Goal: Communication & Community: Answer question/provide support

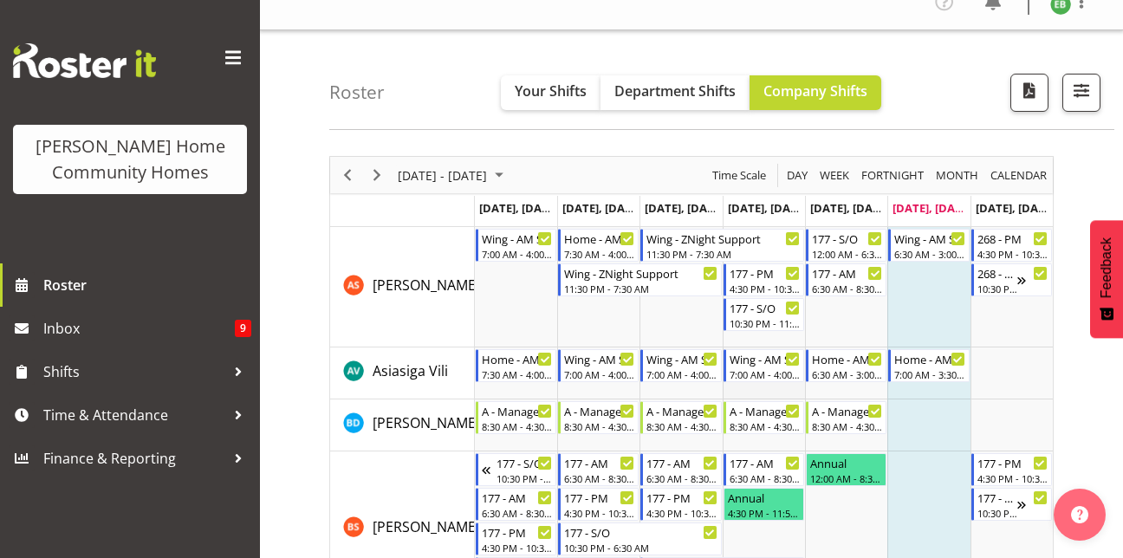
scroll to position [29, 0]
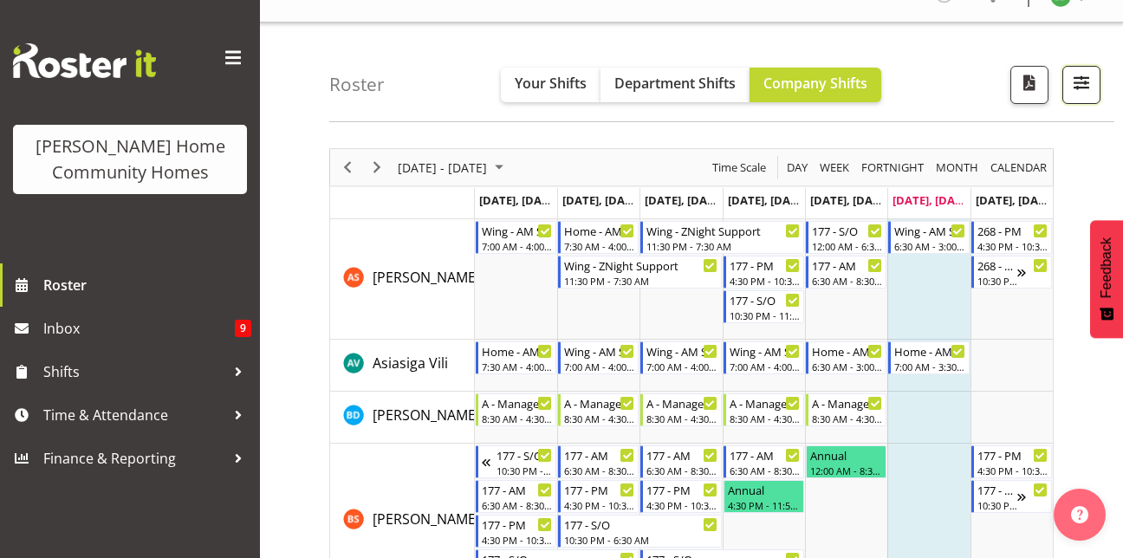
click at [1073, 102] on button "button" at bounding box center [1081, 85] width 38 height 38
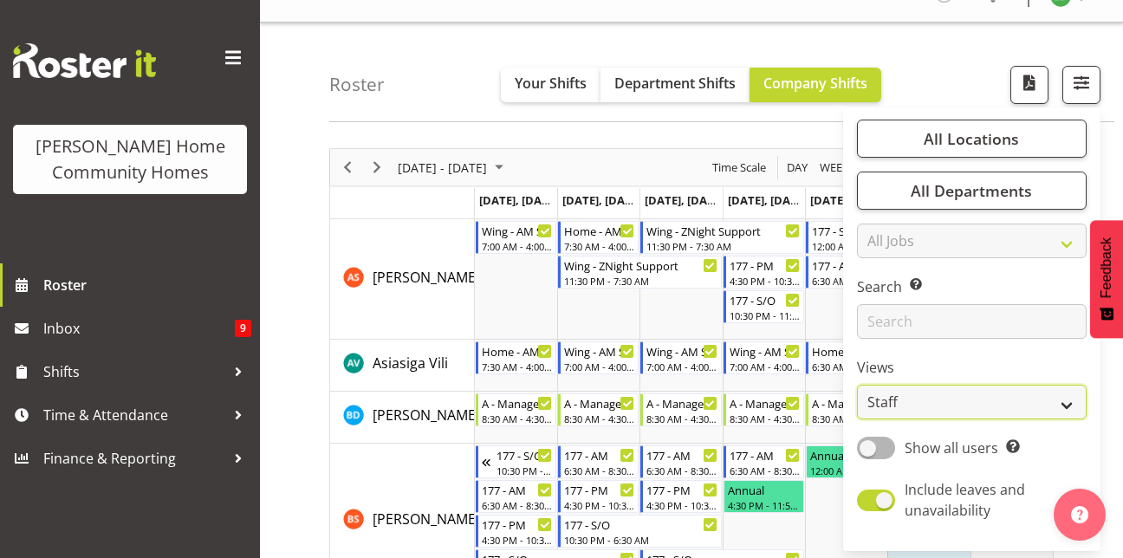
click at [927, 412] on select "Staff Role Shift - Horizontal Shift - Vertical Staff - Location" at bounding box center [972, 402] width 230 height 35
select select "role"
click at [858, 385] on select "Staff Role Shift - Horizontal Shift - Vertical Staff - Location" at bounding box center [972, 402] width 230 height 35
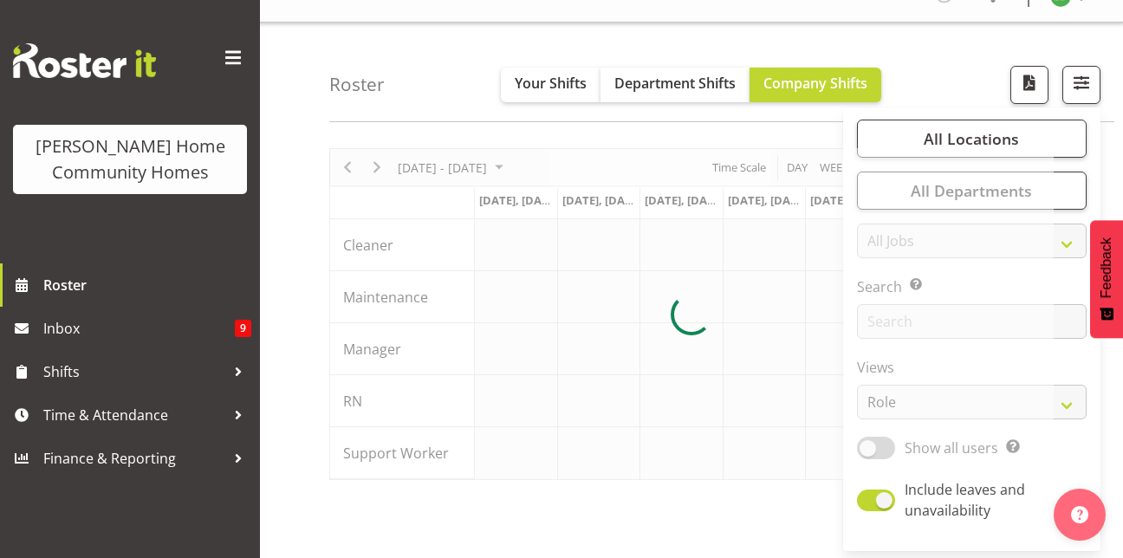
click at [970, 83] on div "Roster Your Shifts Department Shifts Company Shifts All Locations Clear 177 Hal…" at bounding box center [721, 73] width 785 height 100
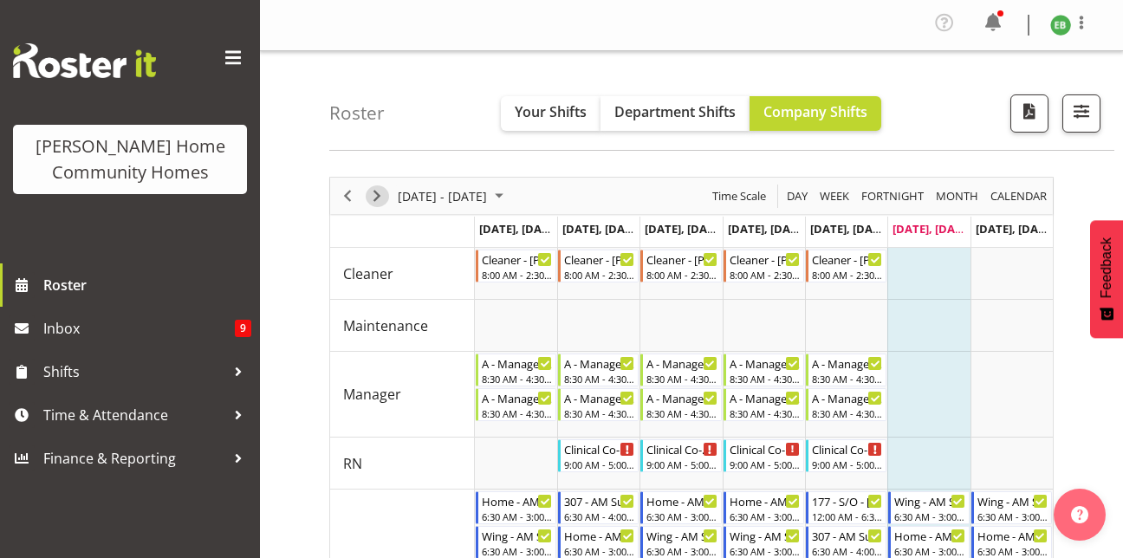
click at [368, 197] on span "Next" at bounding box center [376, 196] width 21 height 22
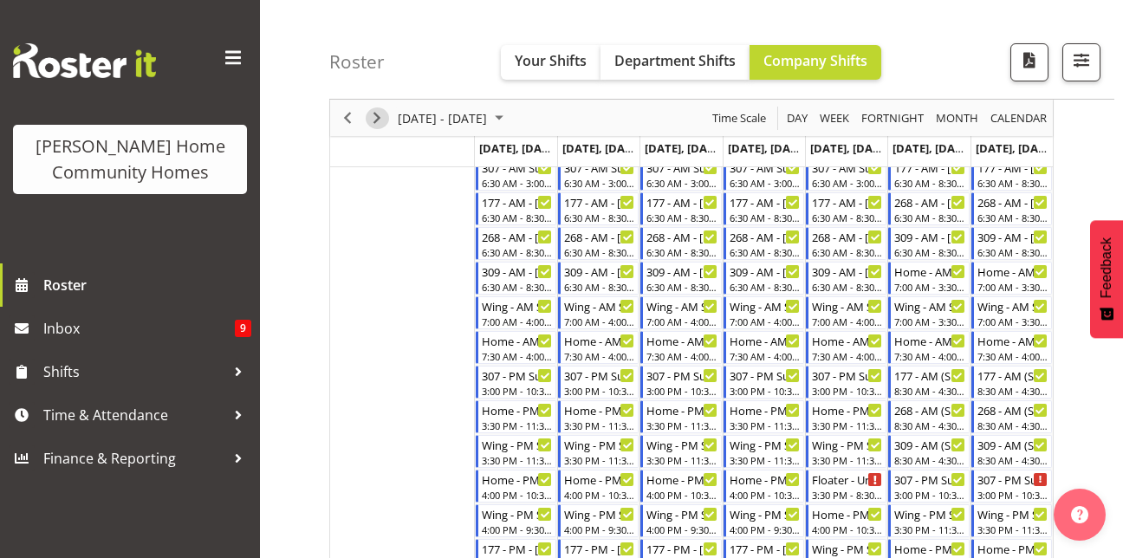
scroll to position [437, 0]
click at [375, 120] on span "Next" at bounding box center [376, 118] width 21 height 22
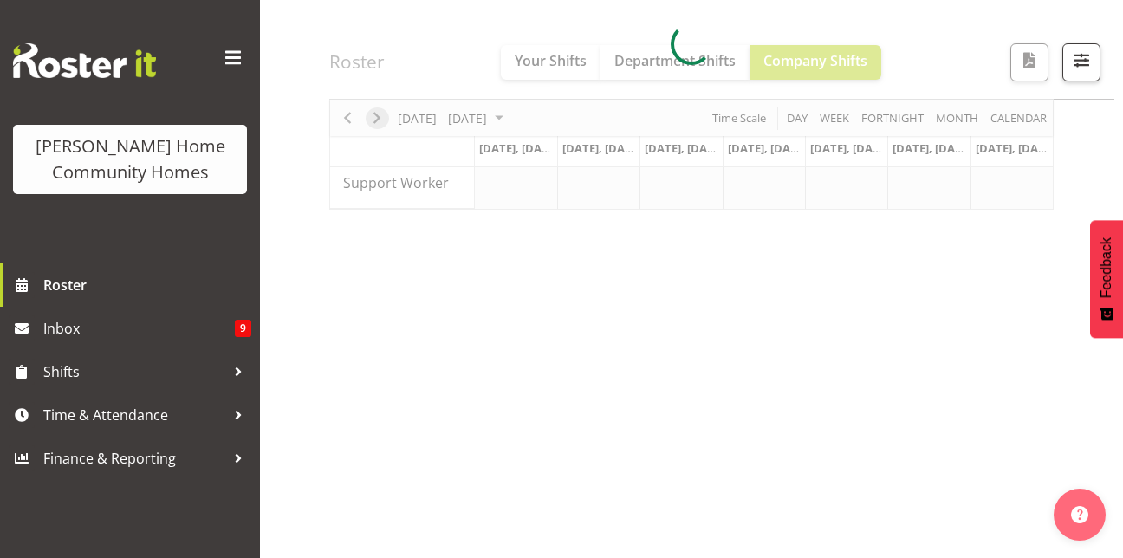
scroll to position [299, 0]
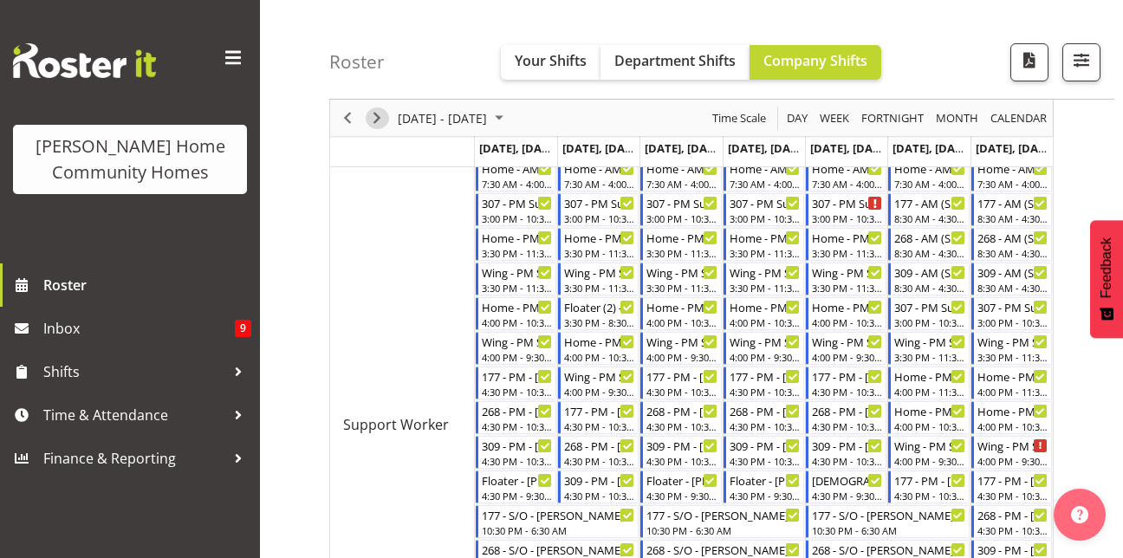
scroll to position [611, 0]
click at [375, 113] on span "Next" at bounding box center [376, 118] width 21 height 22
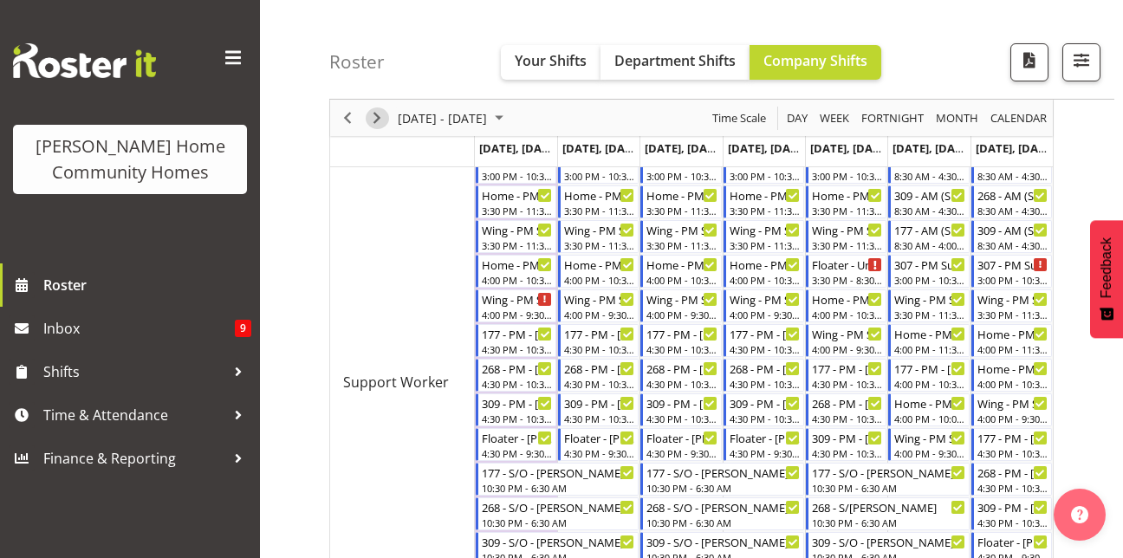
scroll to position [653, 0]
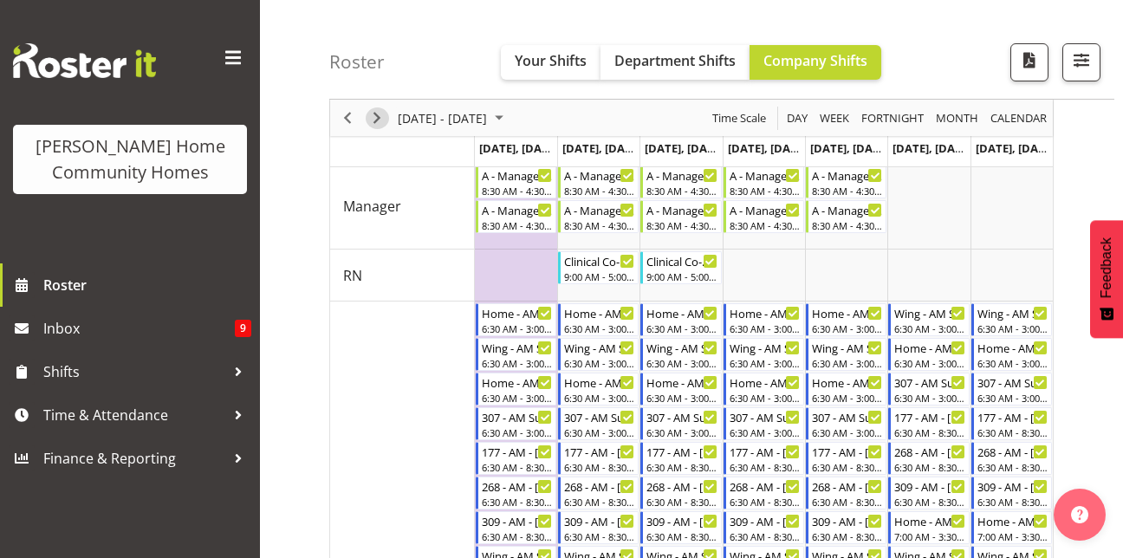
click at [370, 110] on span "Next" at bounding box center [376, 118] width 21 height 22
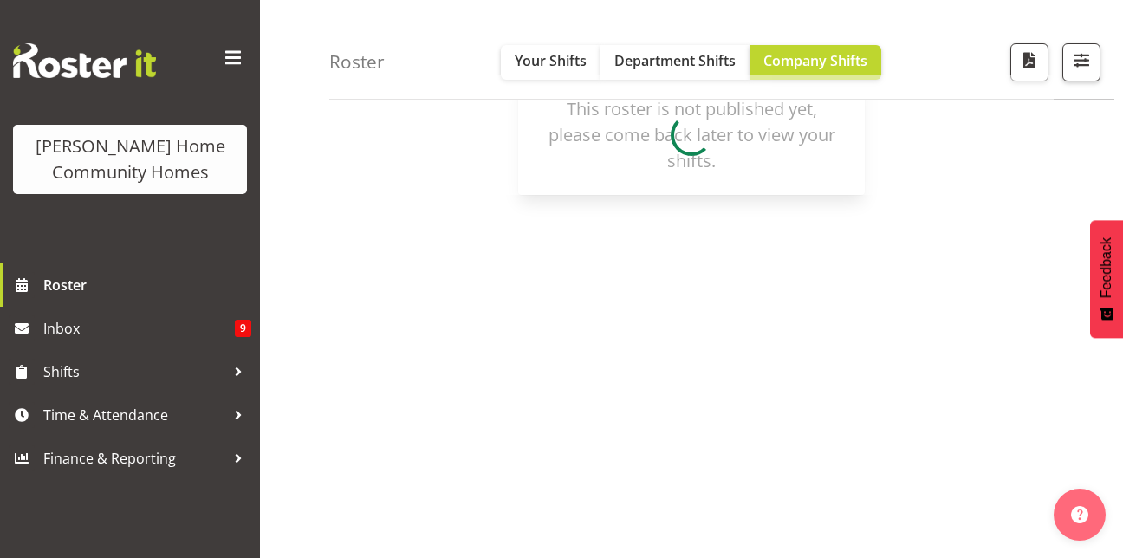
scroll to position [275, 0]
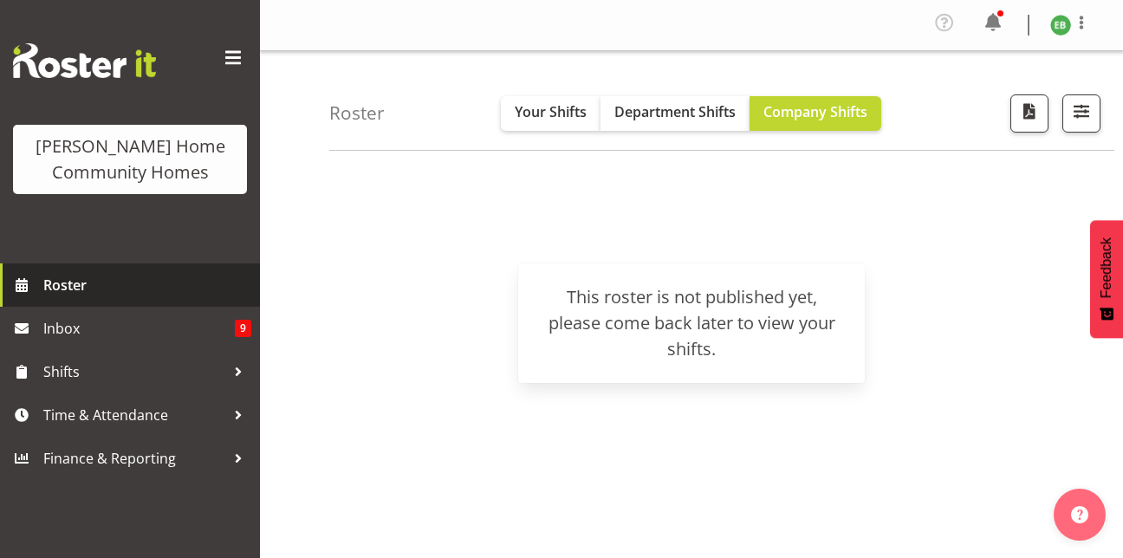
click at [115, 299] on link "Roster" at bounding box center [130, 284] width 260 height 43
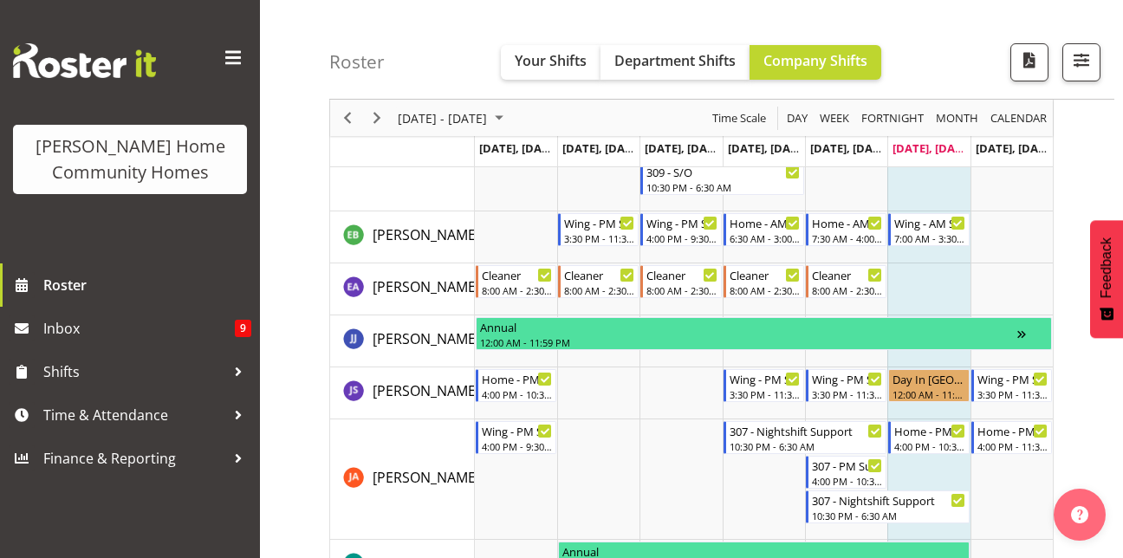
scroll to position [900, 0]
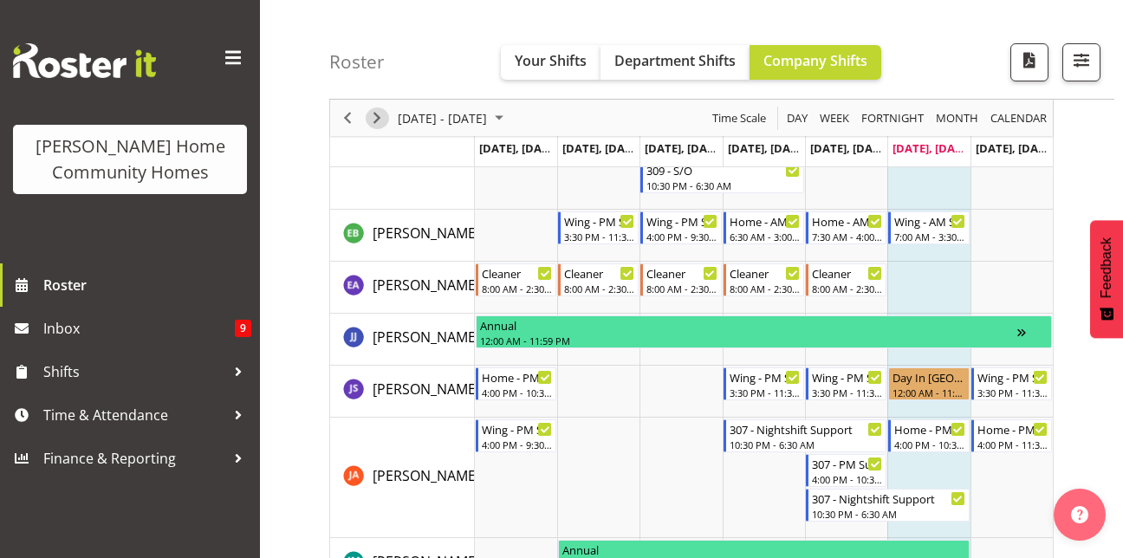
click at [372, 114] on span "Next" at bounding box center [376, 118] width 21 height 22
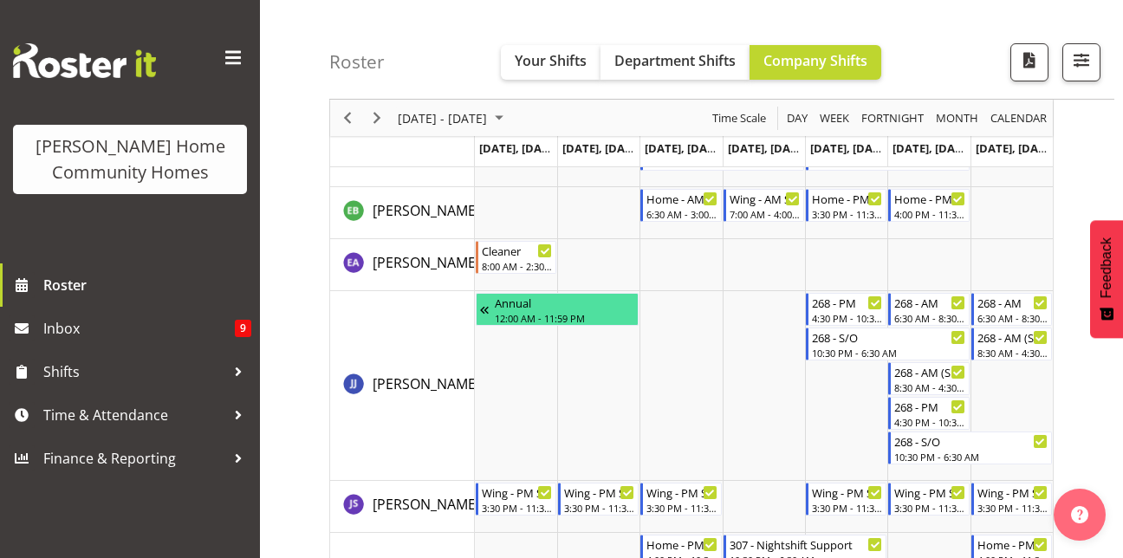
scroll to position [1023, 0]
click at [378, 117] on span "Next" at bounding box center [376, 118] width 21 height 22
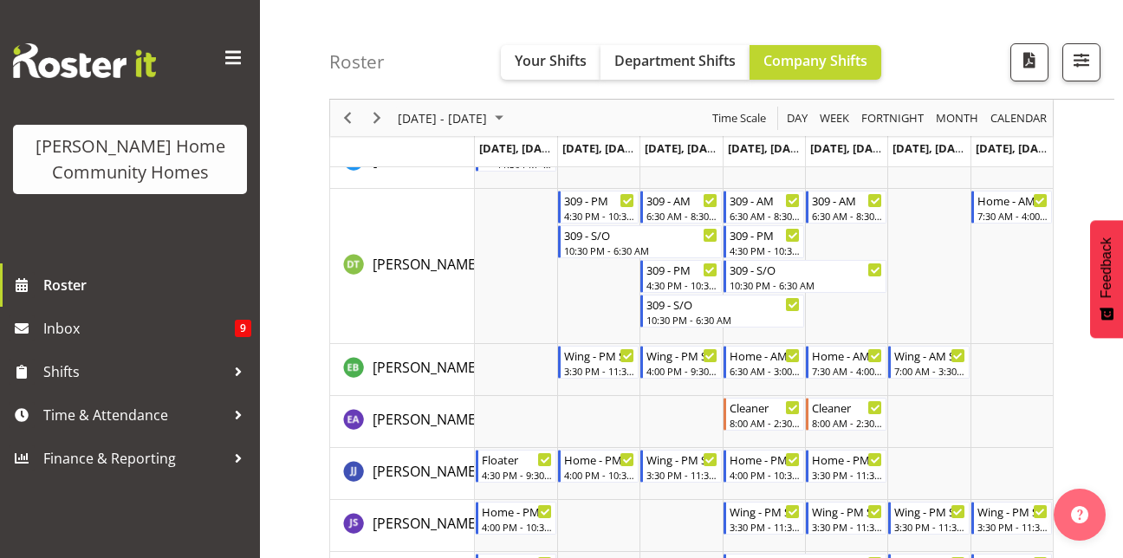
scroll to position [703, 0]
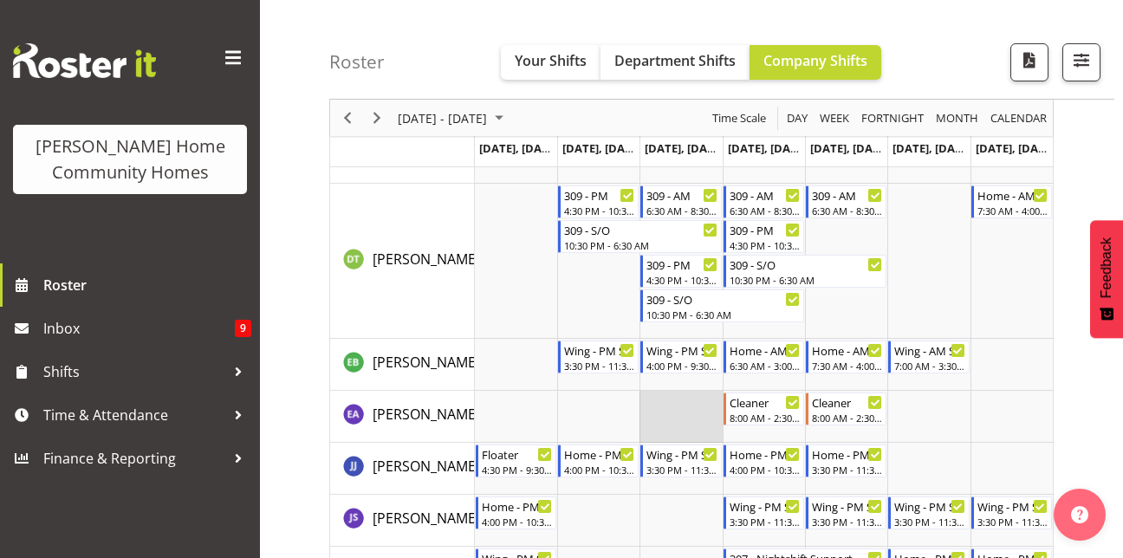
drag, startPoint x: 640, startPoint y: 414, endPoint x: 642, endPoint y: 404, distance: 10.5
click at [642, 404] on td "Timeline Week of September 20, 2025" at bounding box center [680, 417] width 82 height 52
click at [1082, 50] on span "button" at bounding box center [1081, 60] width 23 height 23
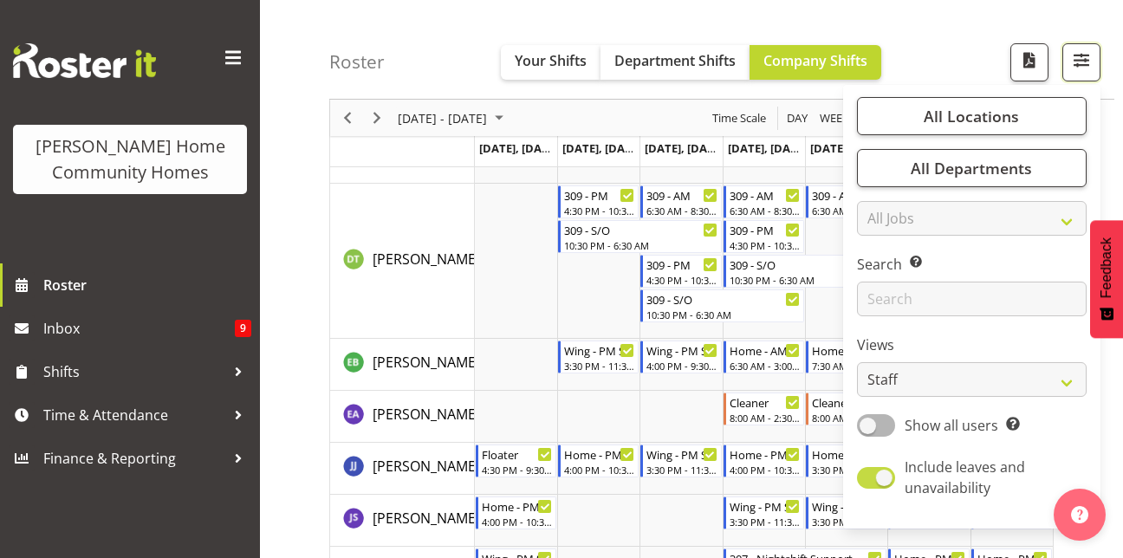
scroll to position [877, 0]
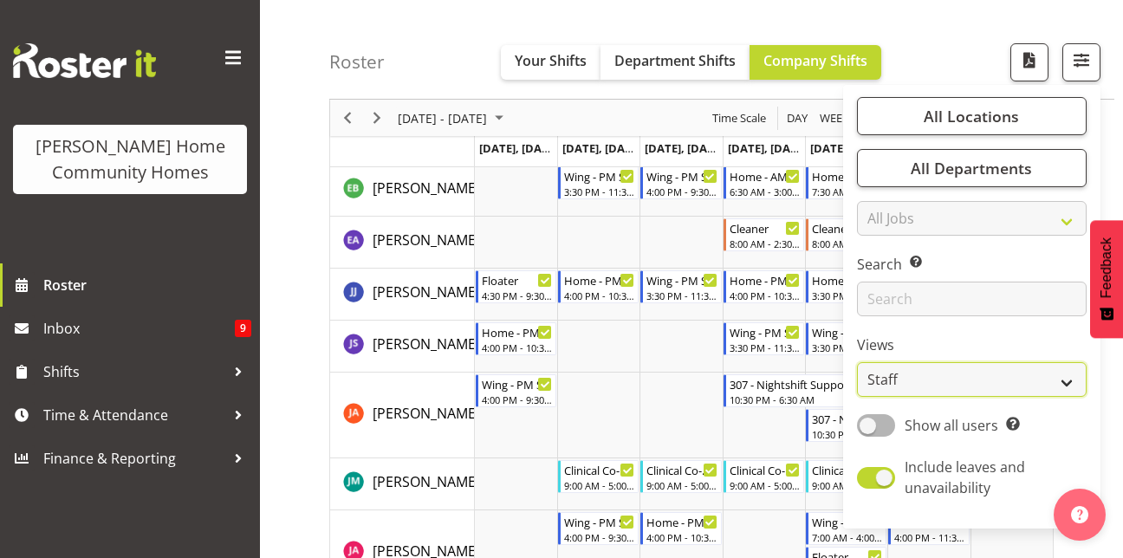
click at [987, 369] on select "Staff Role Shift - Horizontal Shift - Vertical Staff - Location" at bounding box center [972, 379] width 230 height 35
select select "role"
click at [858, 362] on select "Staff Role Shift - Horizontal Shift - Vertical Staff - Location" at bounding box center [972, 379] width 230 height 35
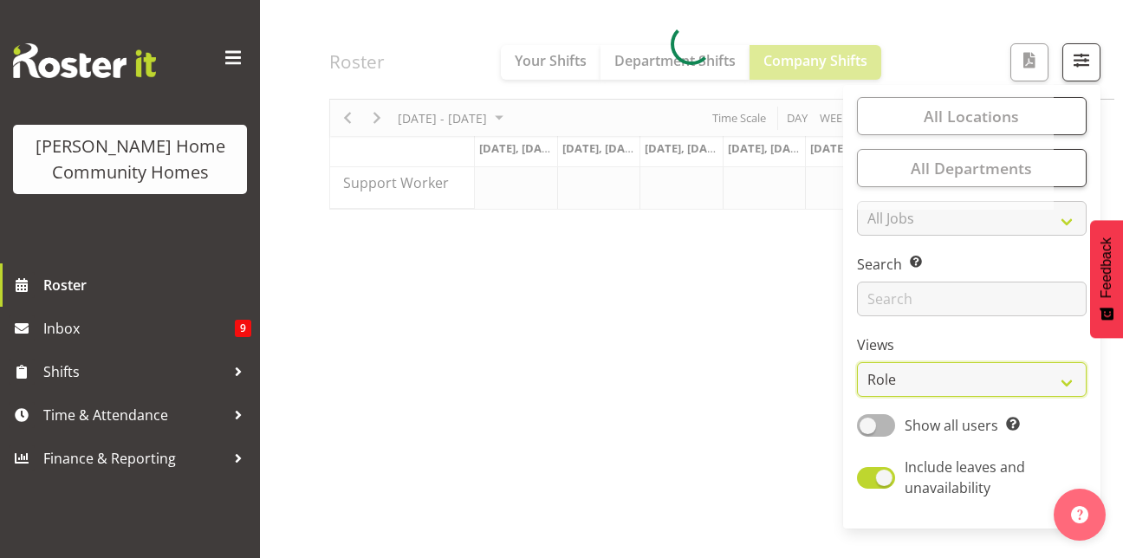
scroll to position [299, 0]
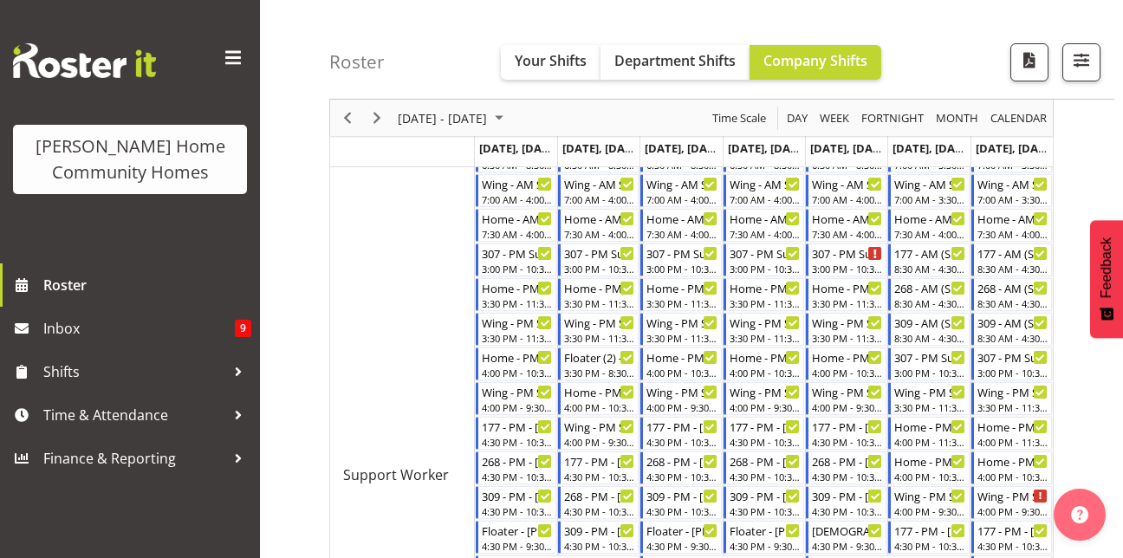
scroll to position [561, 0]
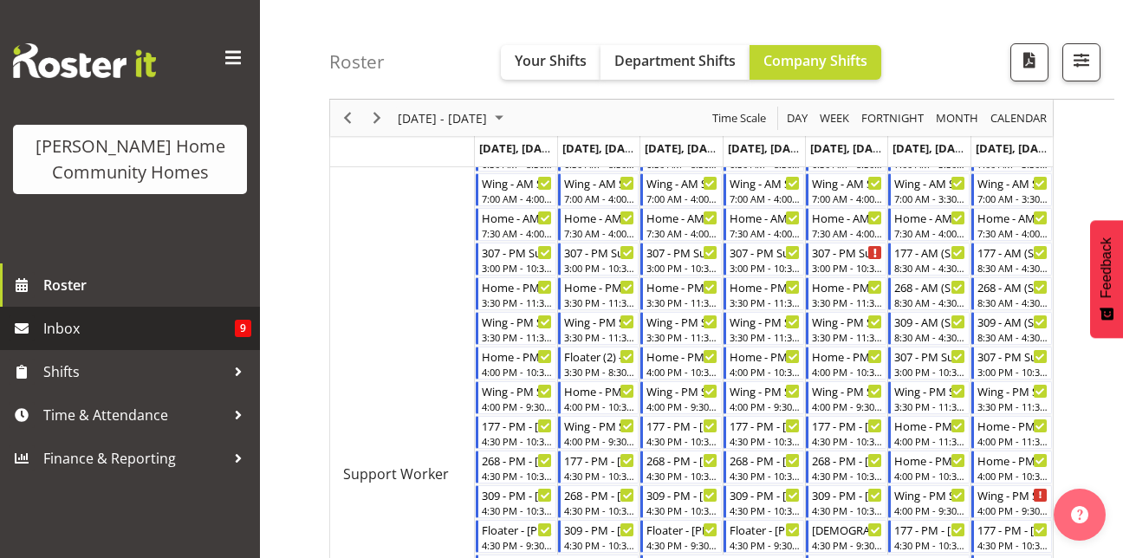
click at [178, 334] on span "Inbox" at bounding box center [138, 328] width 191 height 26
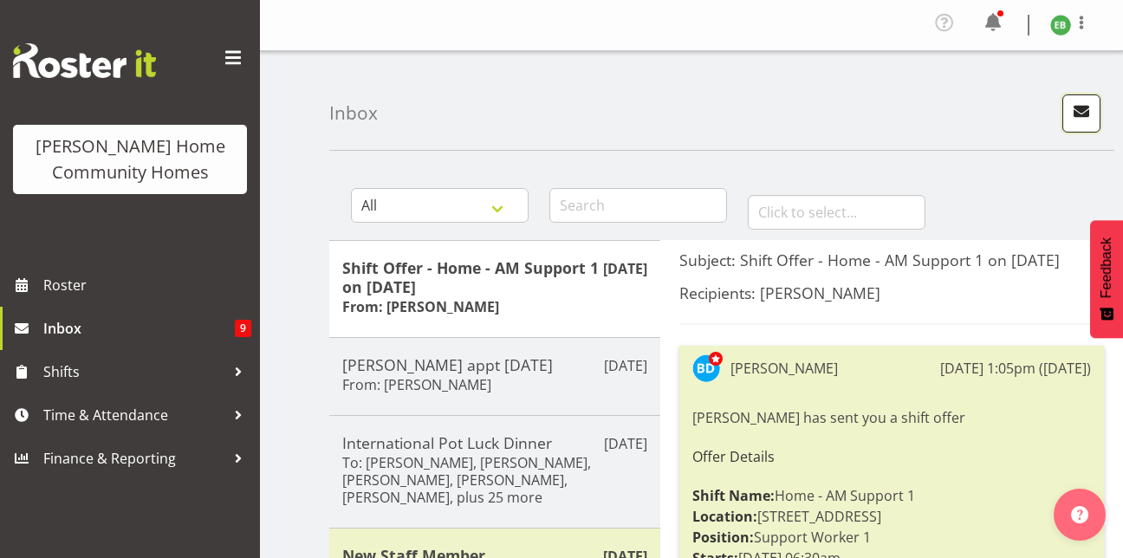
click at [1086, 96] on button "button" at bounding box center [1081, 113] width 38 height 38
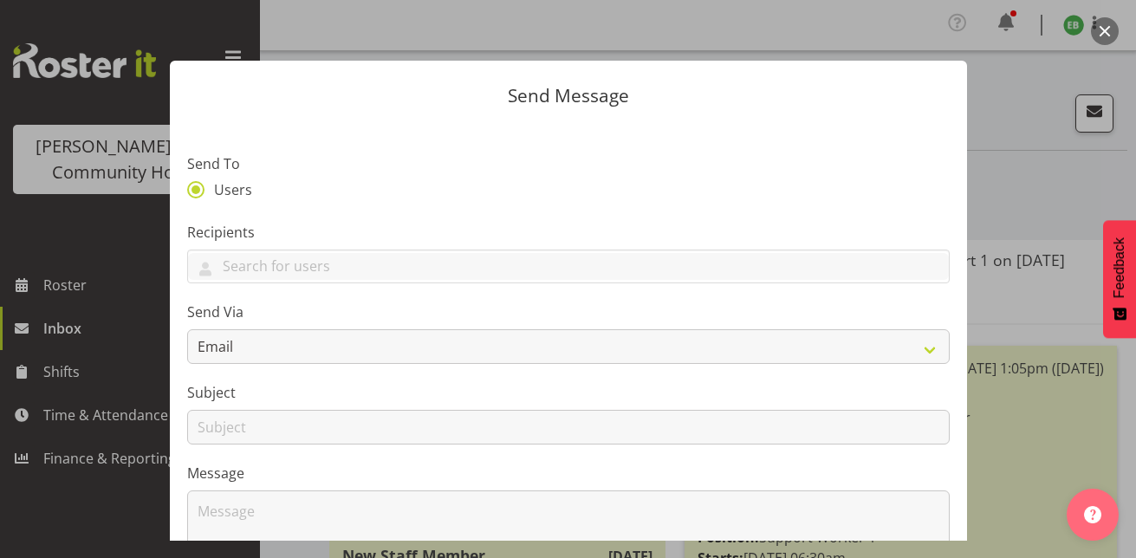
click at [480, 245] on div "Recipients Arshdeep Singh Asiasiga Vili Barbara Dunlop Billie Sothern Billie-Ro…" at bounding box center [568, 253] width 762 height 62
click at [480, 256] on input "text" at bounding box center [568, 266] width 761 height 27
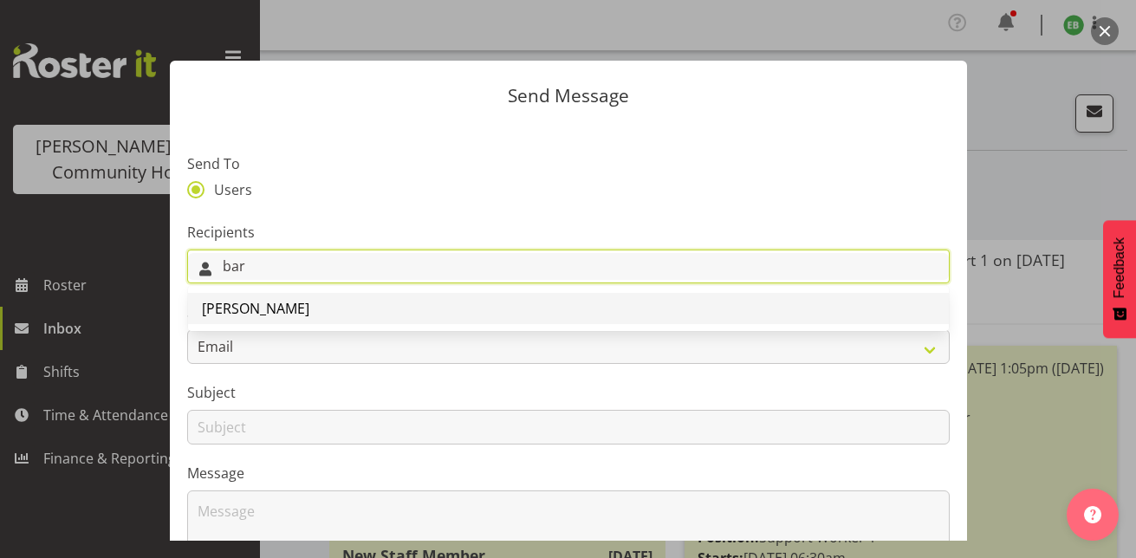
type input "bar"
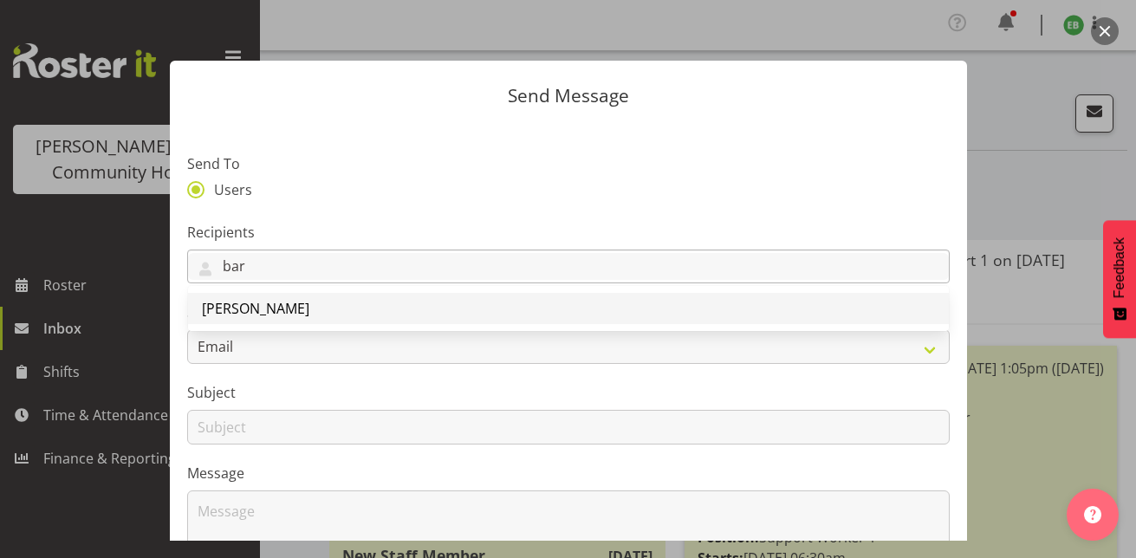
click at [468, 312] on link "[PERSON_NAME]" at bounding box center [568, 308] width 761 height 31
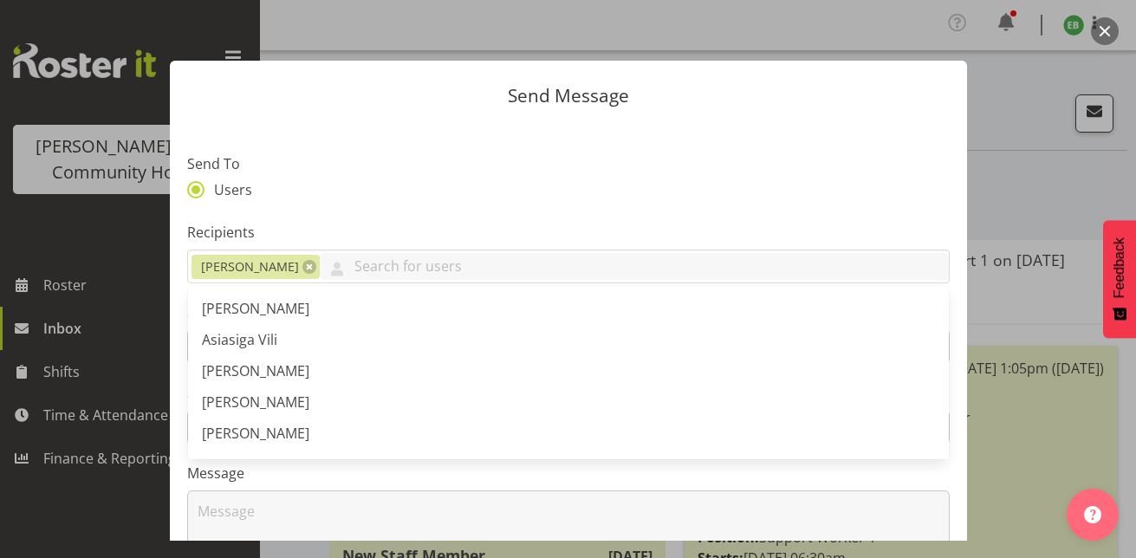
click at [349, 178] on div "Send To Users" at bounding box center [568, 178] width 762 height 50
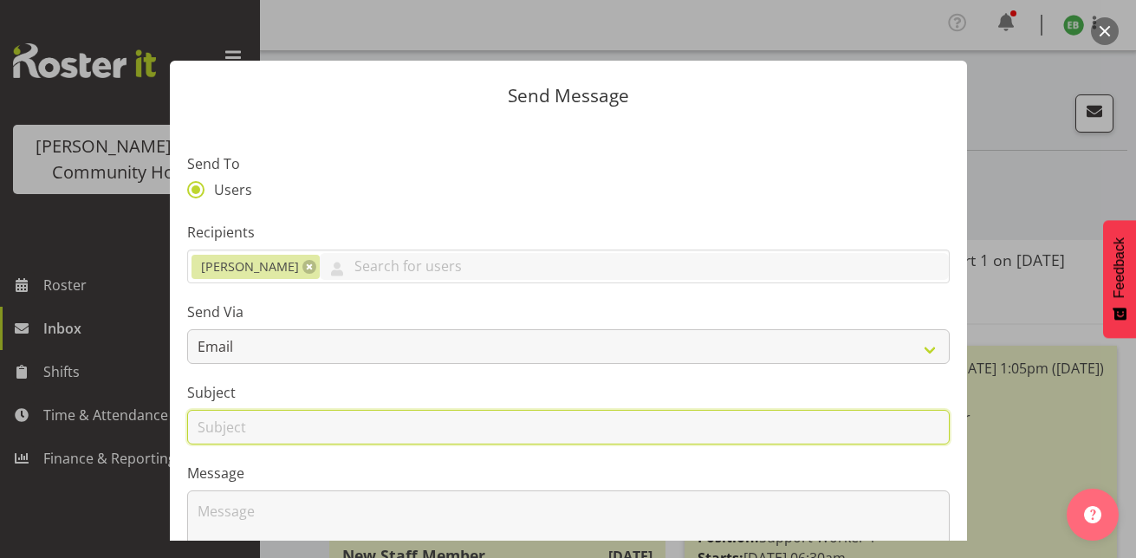
click at [321, 430] on input "text" at bounding box center [568, 427] width 762 height 35
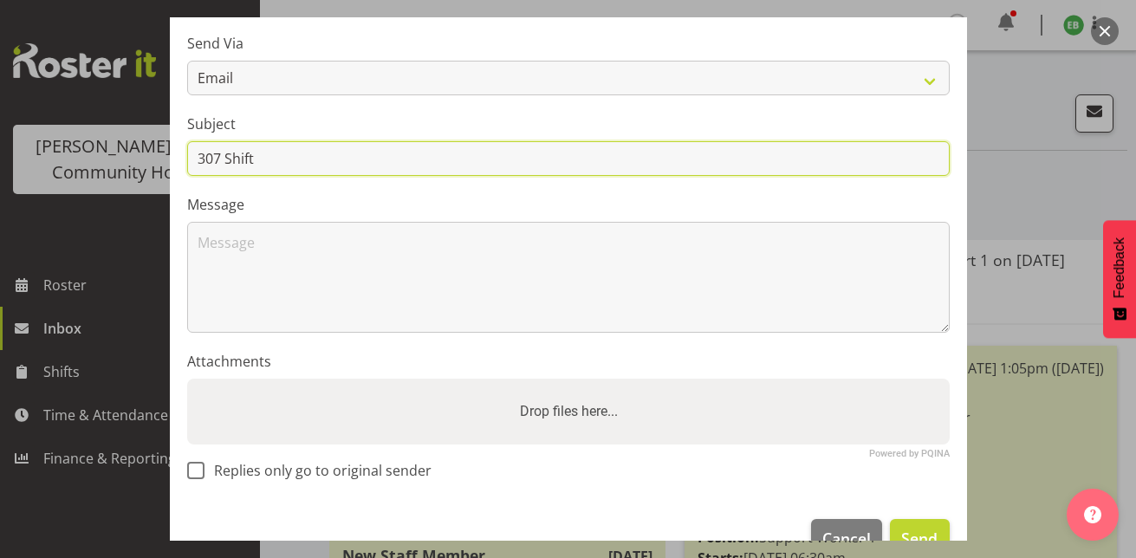
type input "307 Shift"
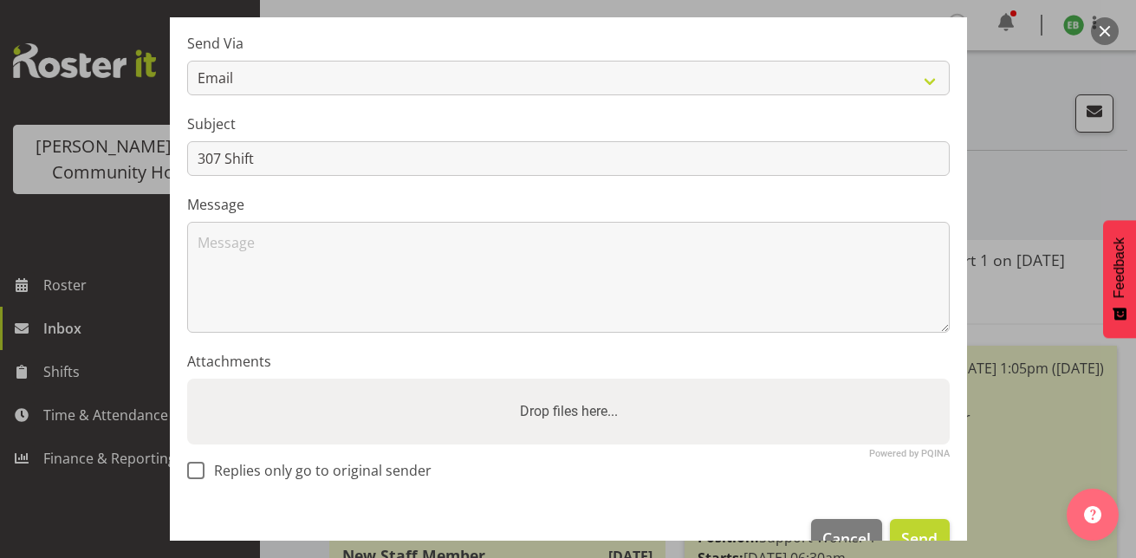
click at [307, 337] on section "Send To Users Recipients Barbara Dunlop Arshdeep Singh Asiasiga Vili Barbara Du…" at bounding box center [568, 178] width 797 height 649
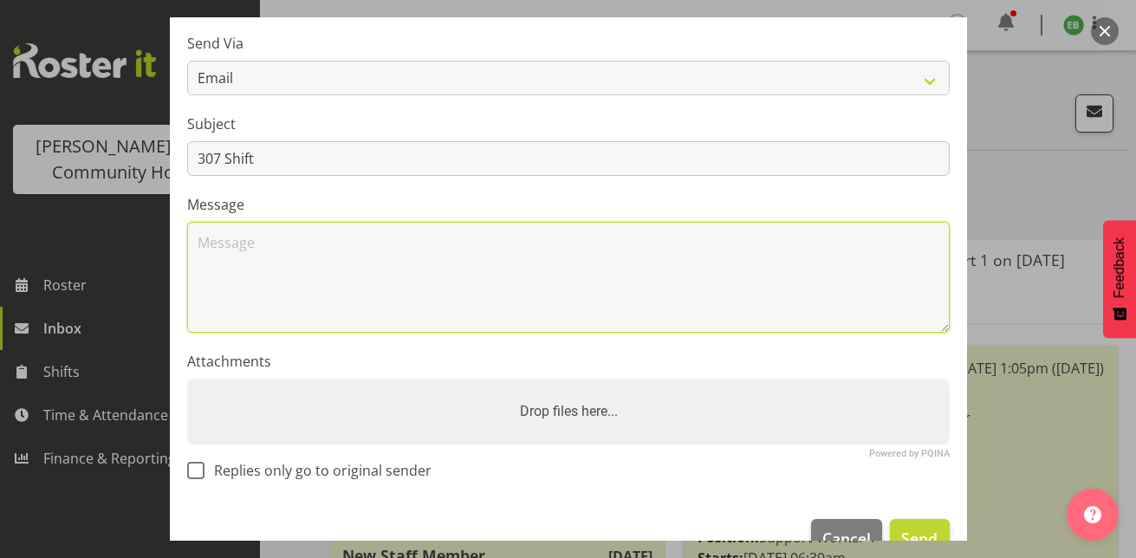
click at [301, 310] on textarea at bounding box center [568, 277] width 762 height 111
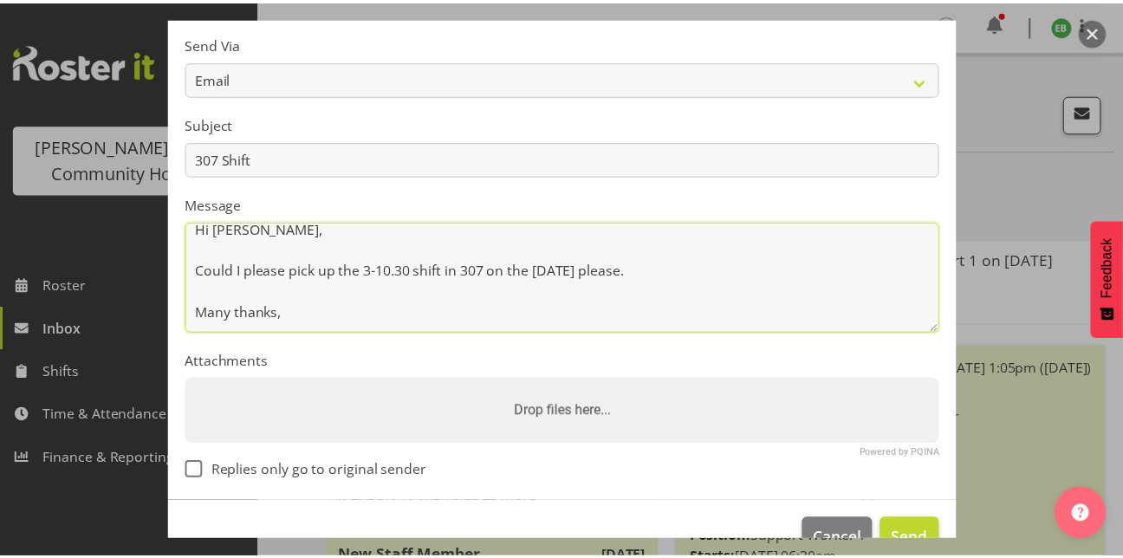
scroll to position [45, 0]
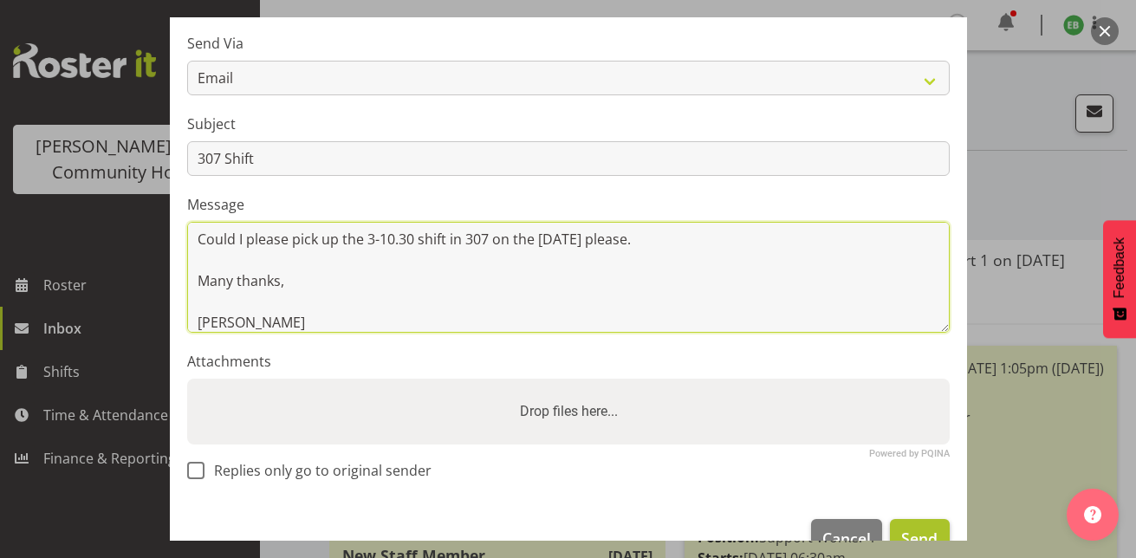
type textarea "Hi Barb, Could I please pick up the 3-10.30 shift in 307 on the 19th of Sept pl…"
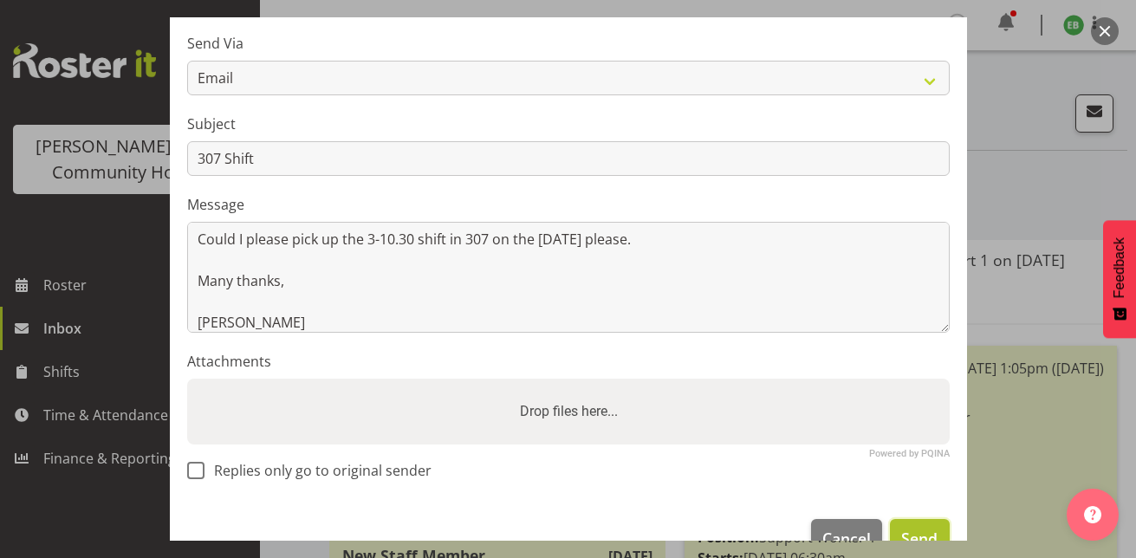
click at [901, 527] on span "Send" at bounding box center [919, 538] width 36 height 23
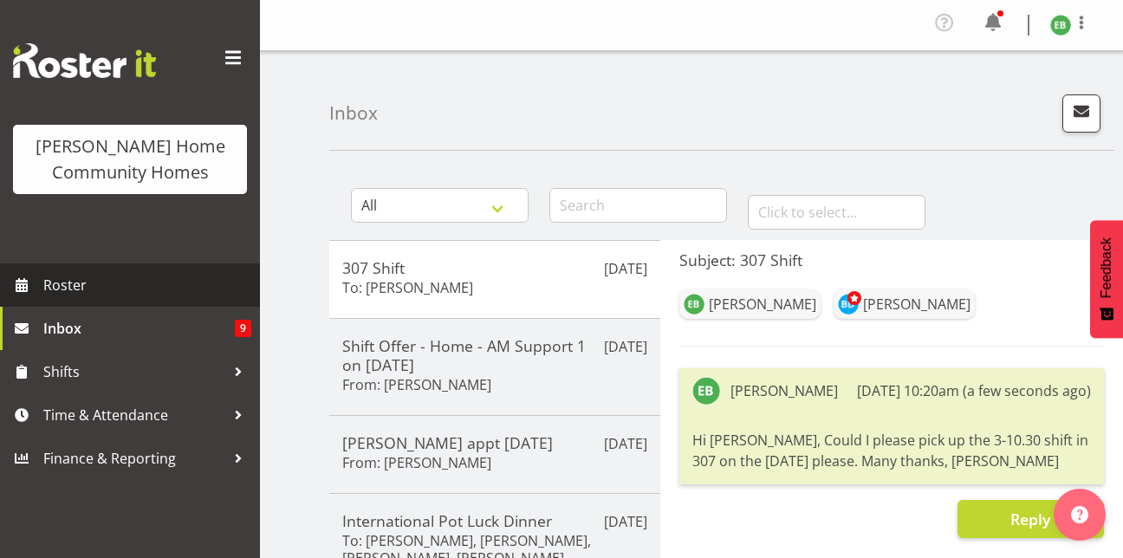
click at [213, 274] on span "Roster" at bounding box center [147, 285] width 208 height 26
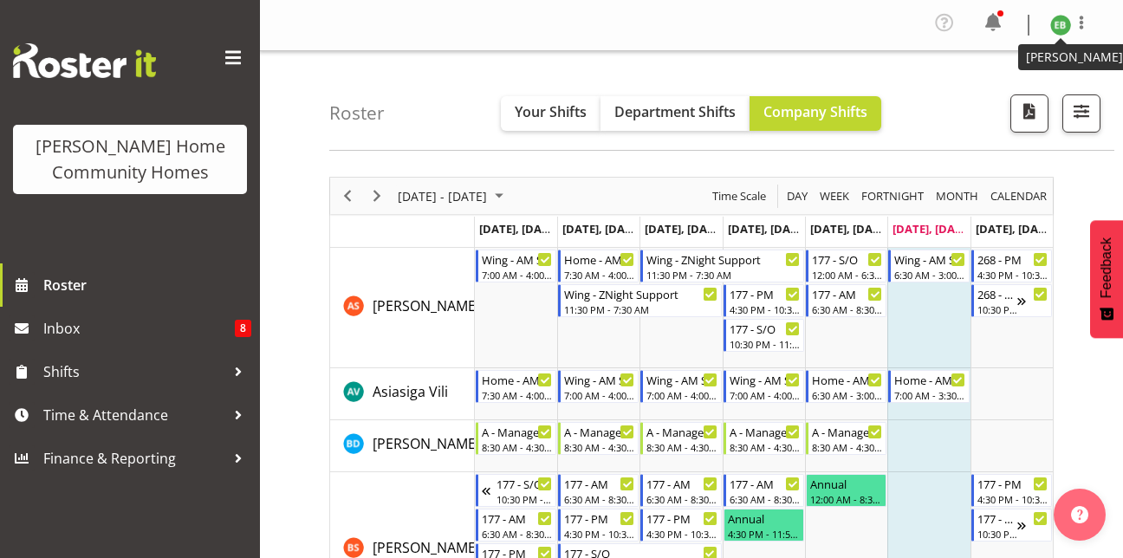
click at [1067, 28] on img at bounding box center [1060, 25] width 21 height 21
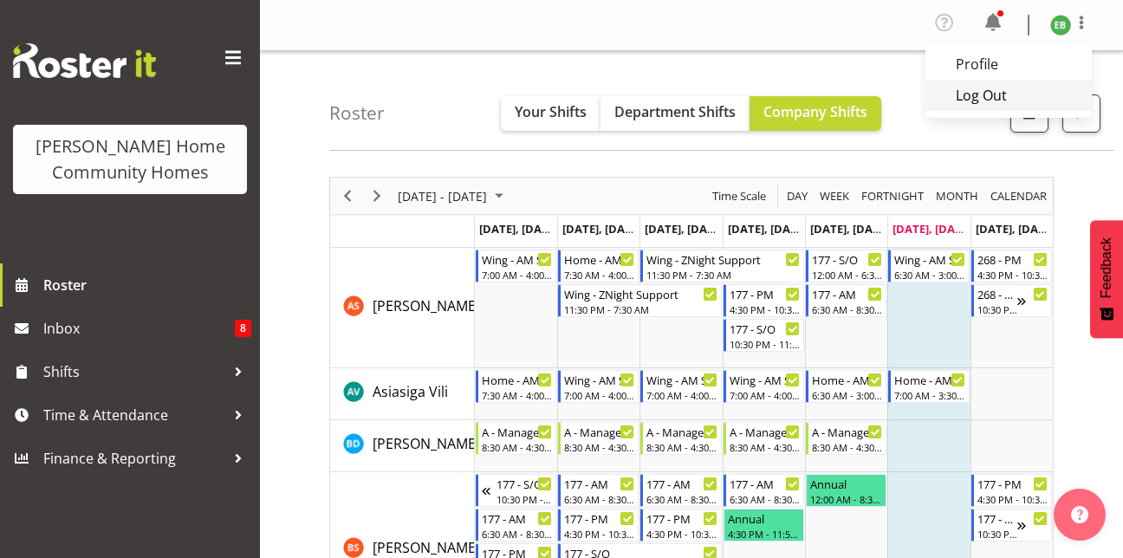
click at [993, 86] on link "Log Out" at bounding box center [1008, 95] width 166 height 31
